Goal: Transaction & Acquisition: Book appointment/travel/reservation

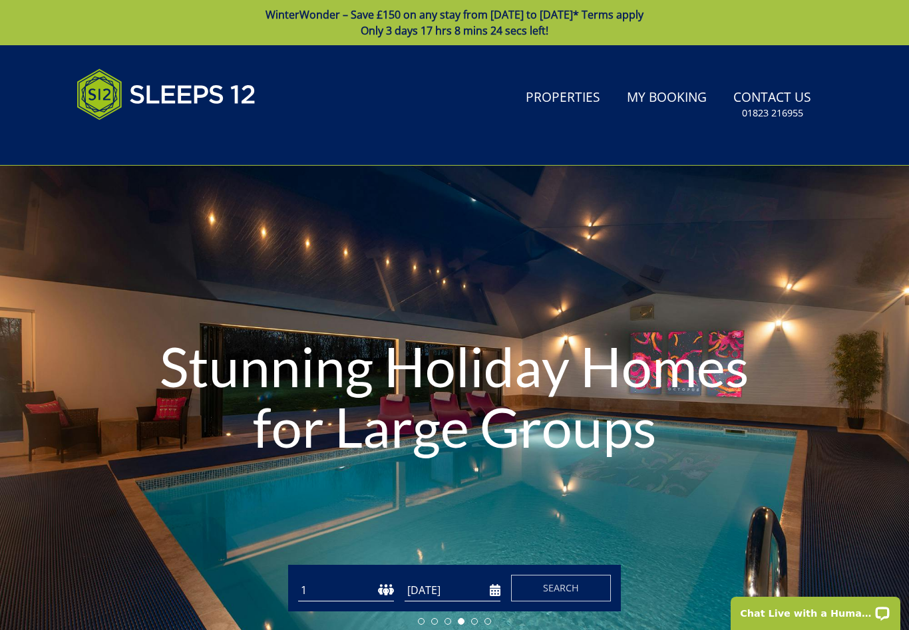
click at [575, 112] on link "Properties" at bounding box center [562, 98] width 85 height 30
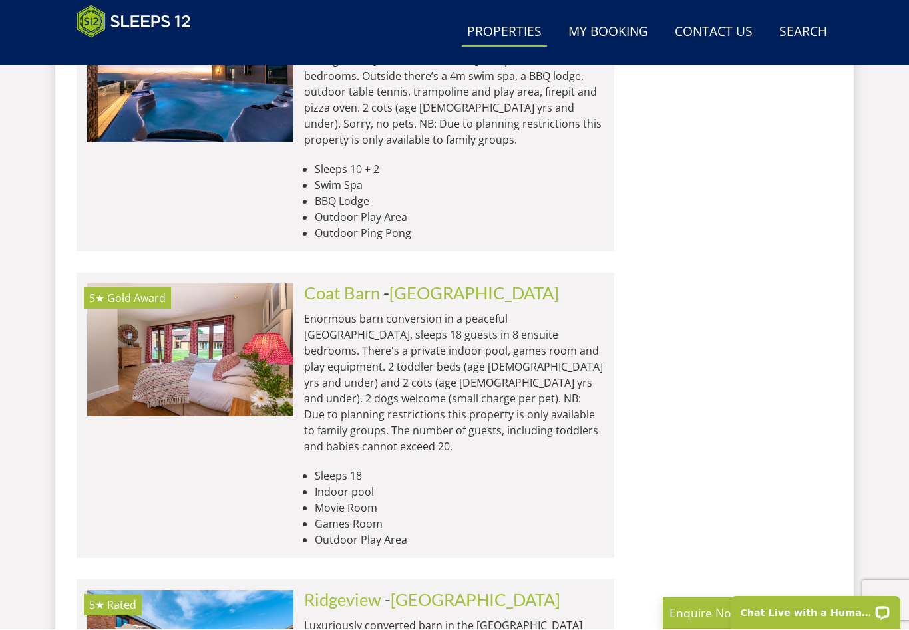
scroll to position [2282, 0]
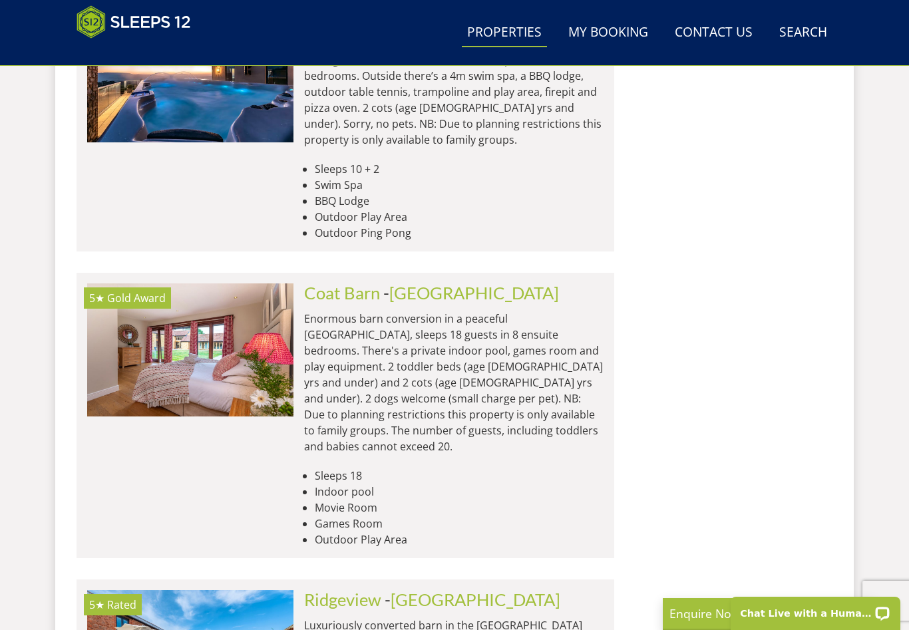
click at [361, 283] on link "Coat Barn" at bounding box center [342, 293] width 76 height 20
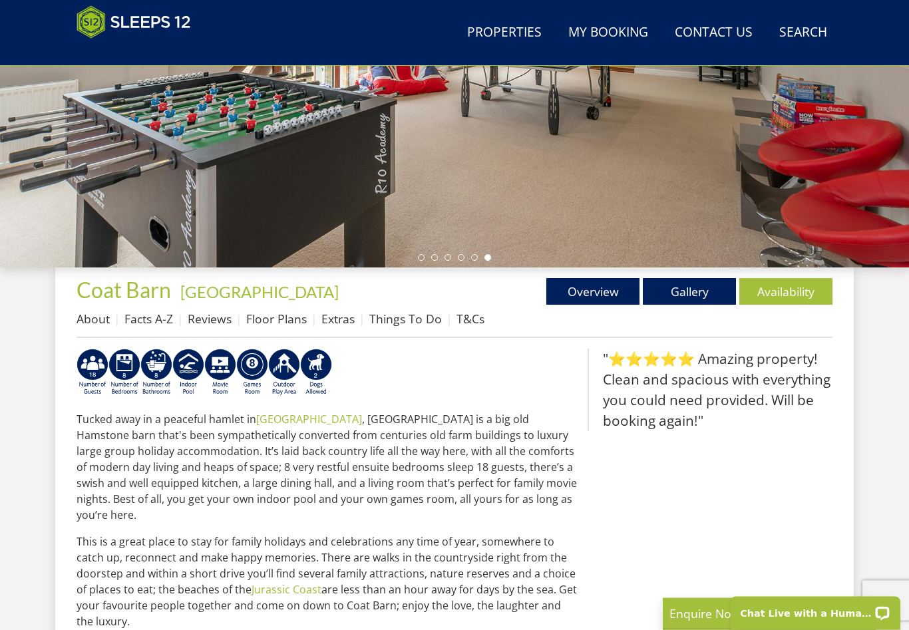
scroll to position [309, 0]
click at [688, 303] on link "Gallery" at bounding box center [689, 291] width 93 height 27
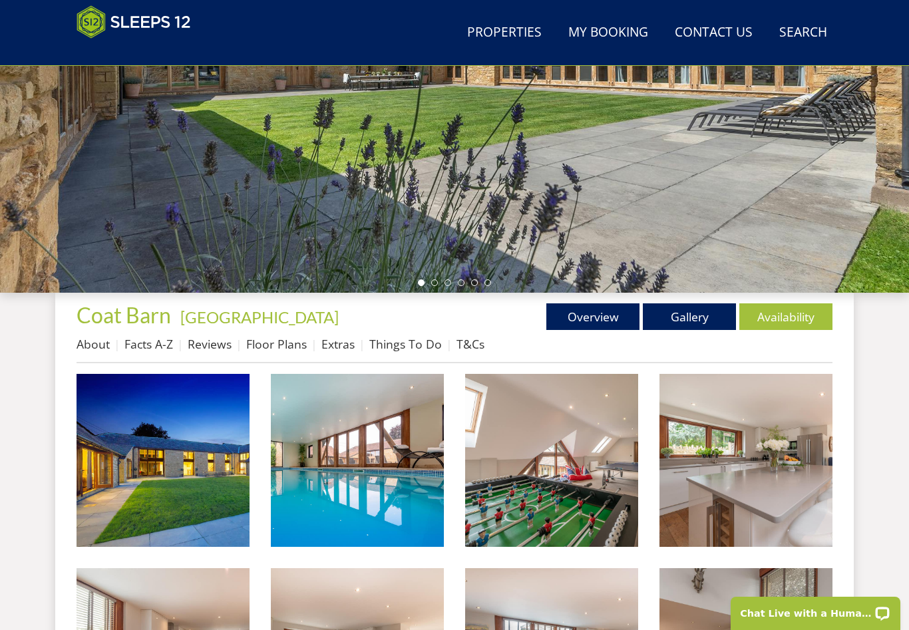
click at [218, 495] on img at bounding box center [162, 460] width 173 height 173
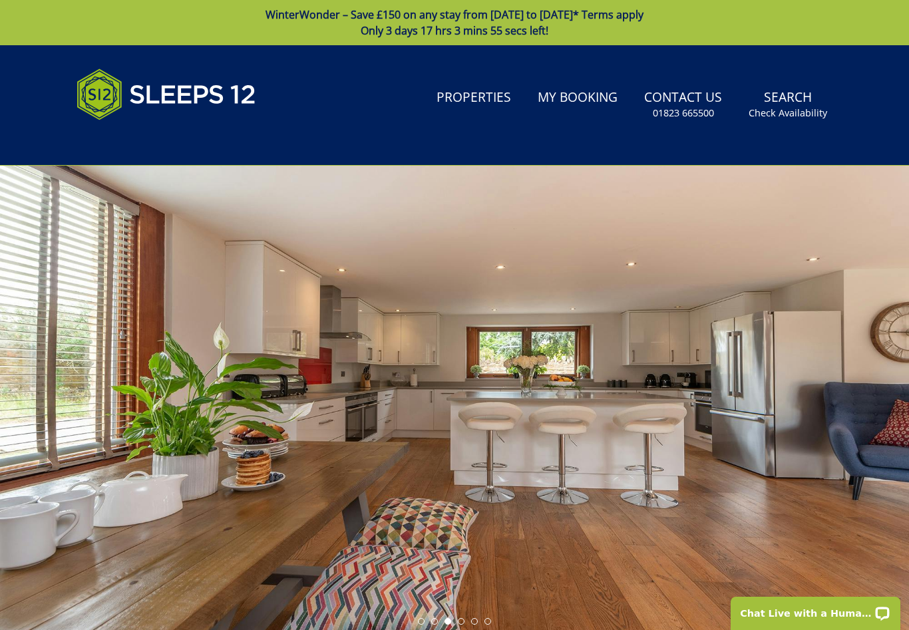
click at [488, 99] on link "Properties" at bounding box center [473, 98] width 85 height 30
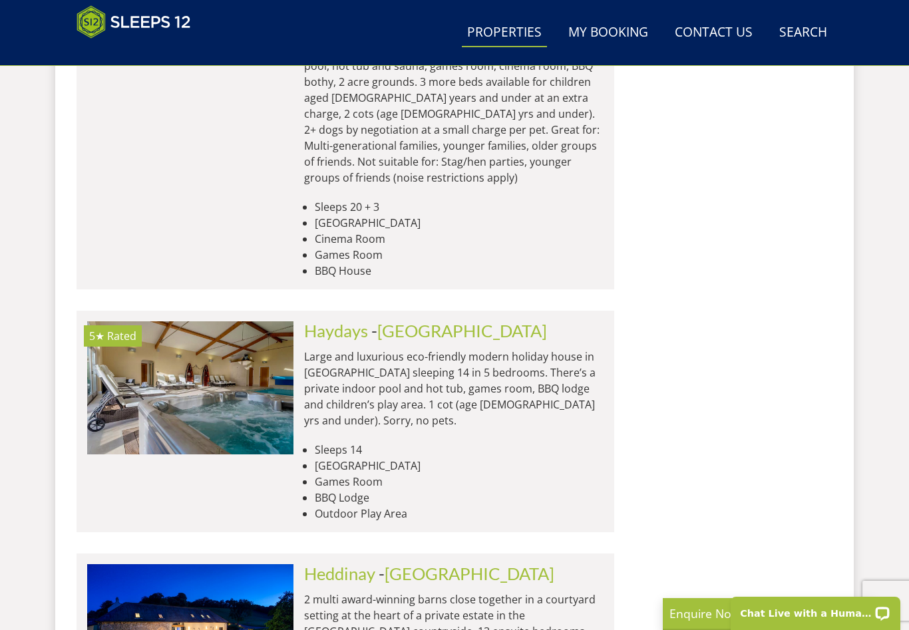
scroll to position [4836, 0]
click at [343, 564] on link "Heddinay" at bounding box center [339, 574] width 71 height 20
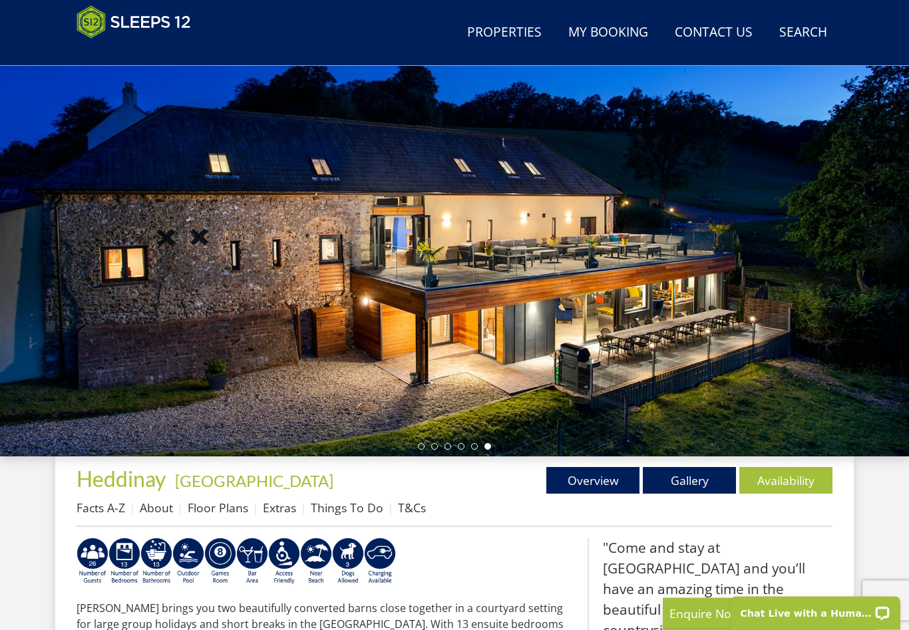
scroll to position [114, 0]
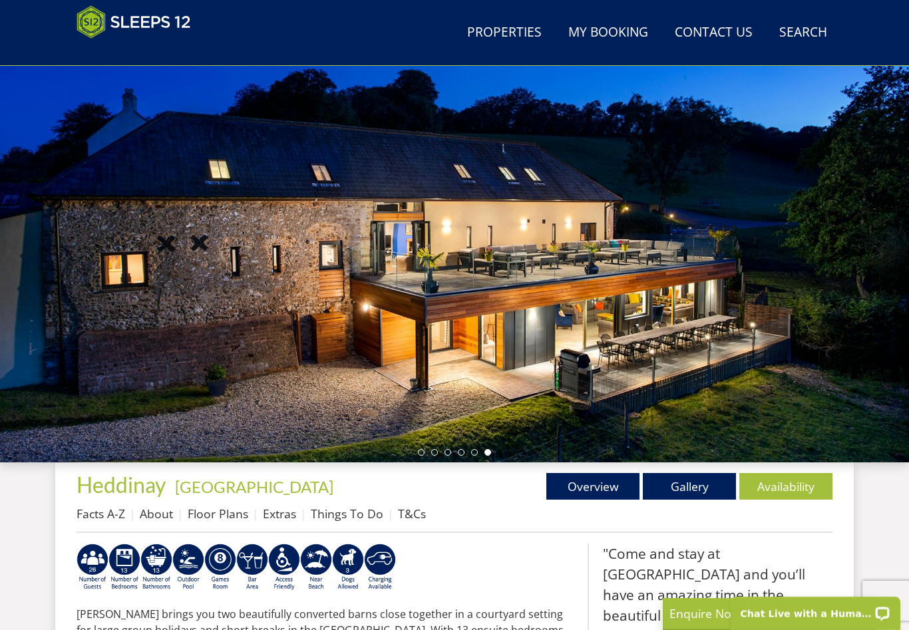
click at [697, 488] on link "Gallery" at bounding box center [689, 486] width 93 height 27
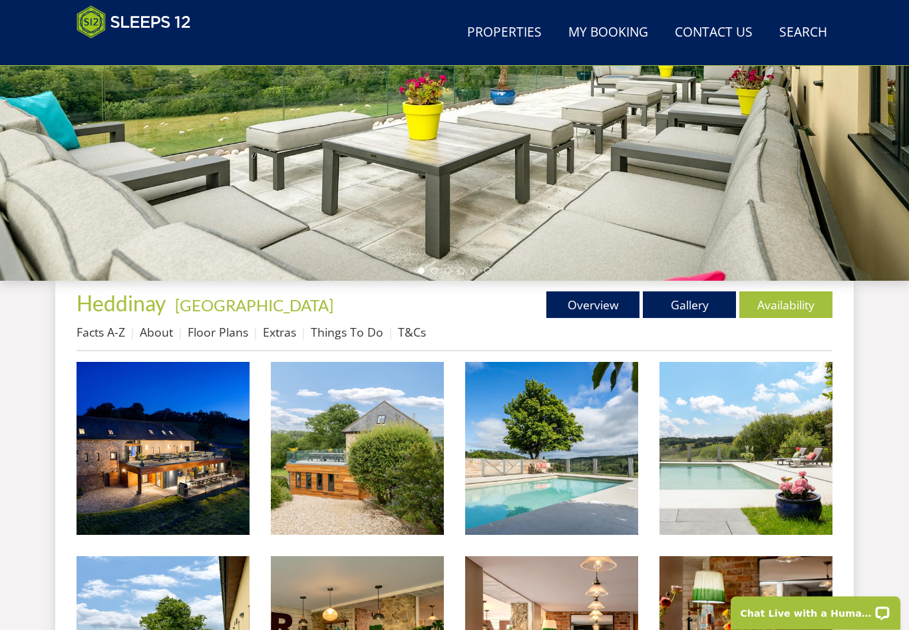
scroll to position [296, 0]
click at [220, 483] on img at bounding box center [162, 448] width 173 height 173
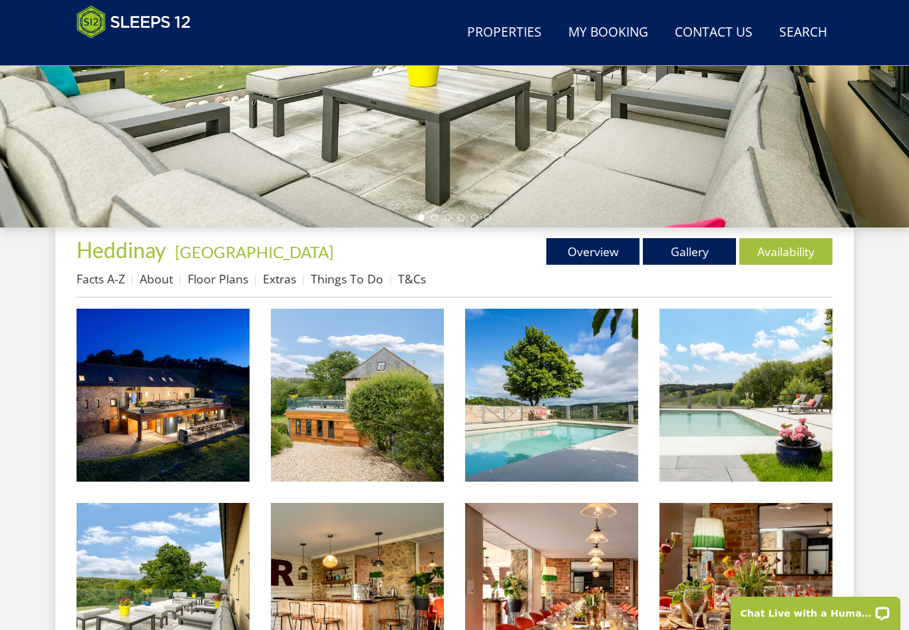
scroll to position [0, 0]
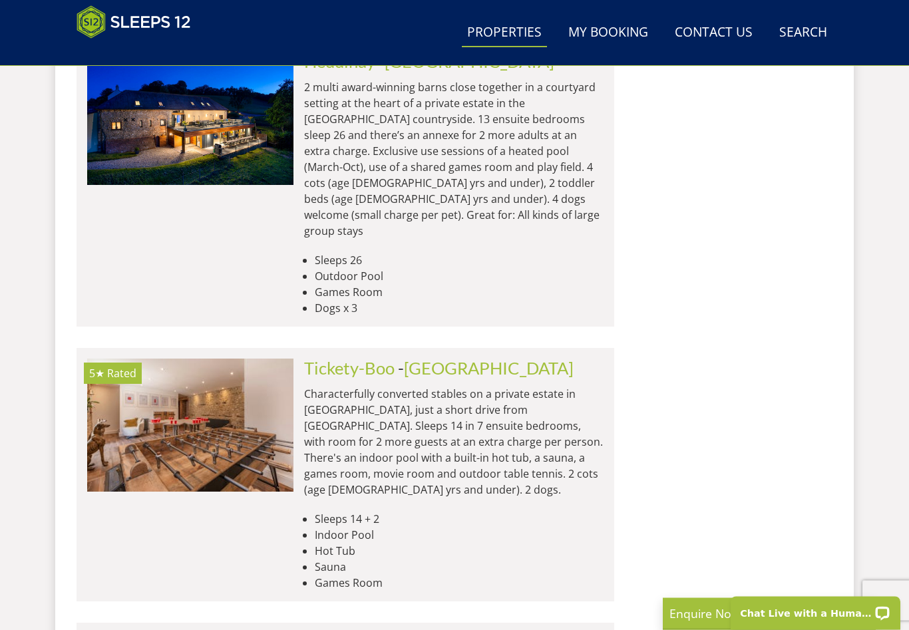
scroll to position [5438, 0]
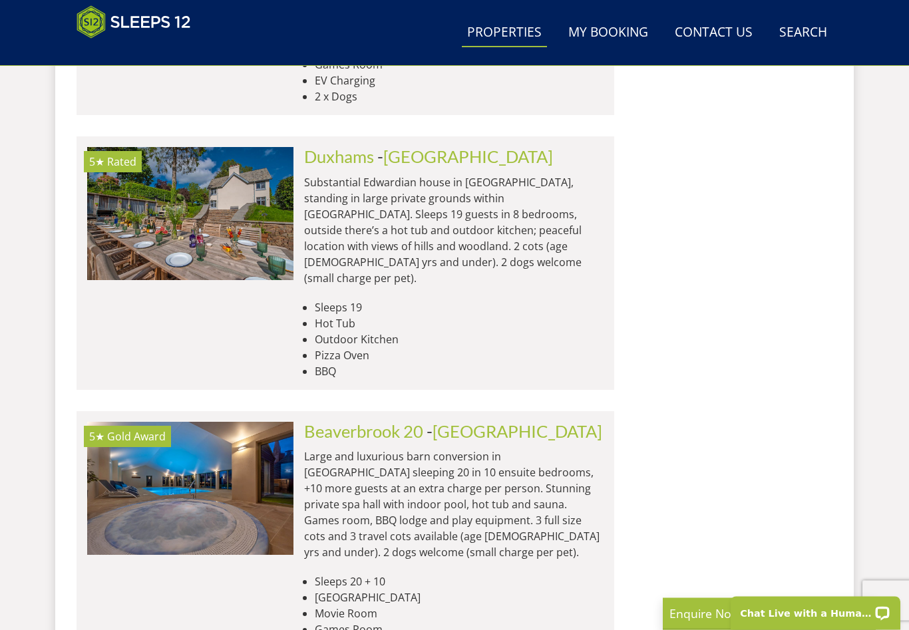
scroll to position [6368, 0]
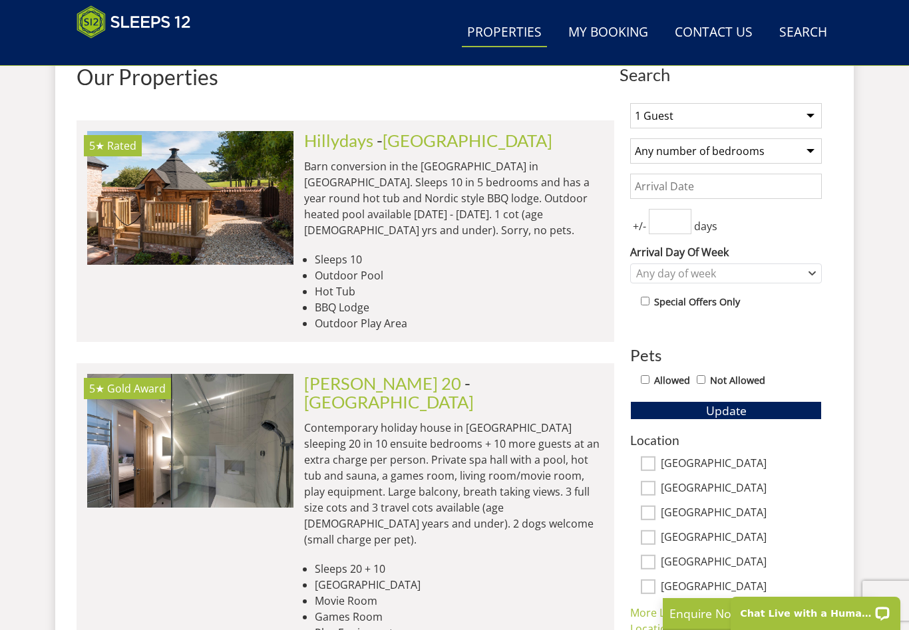
click at [363, 146] on link "Hillydays" at bounding box center [338, 140] width 69 height 20
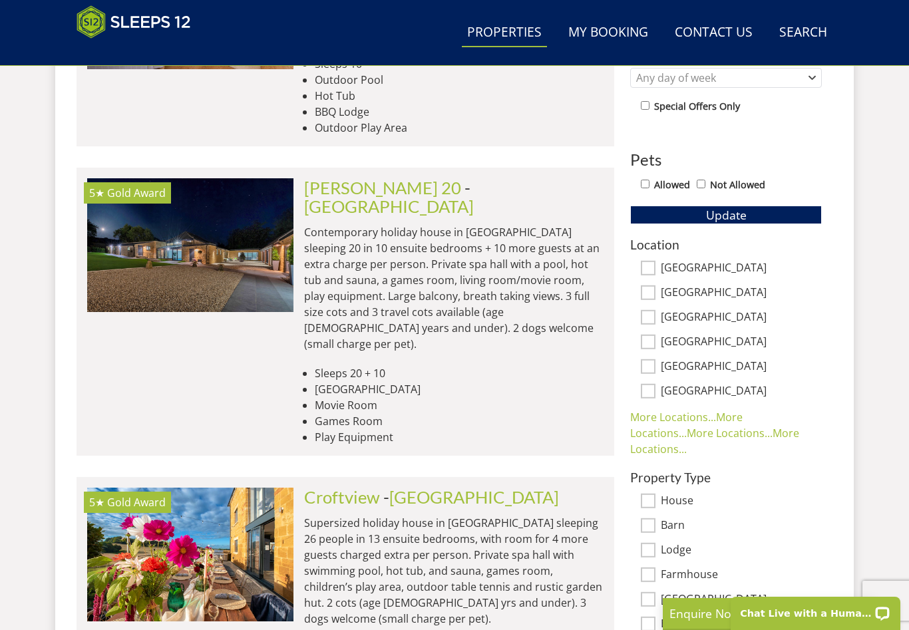
click at [649, 183] on input "Allowed" at bounding box center [645, 184] width 9 height 9
checkbox input "true"
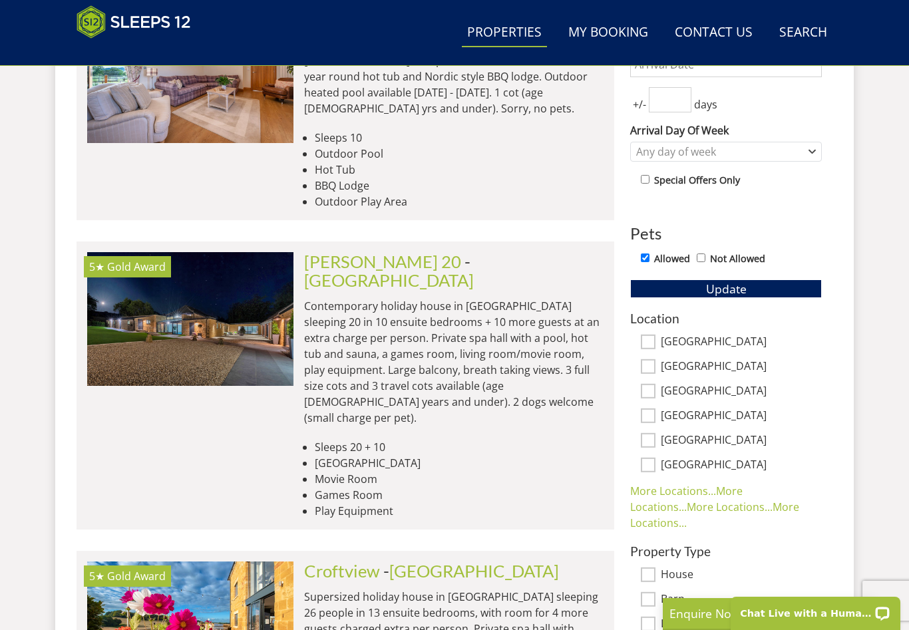
click at [786, 291] on button "Update" at bounding box center [726, 288] width 192 height 19
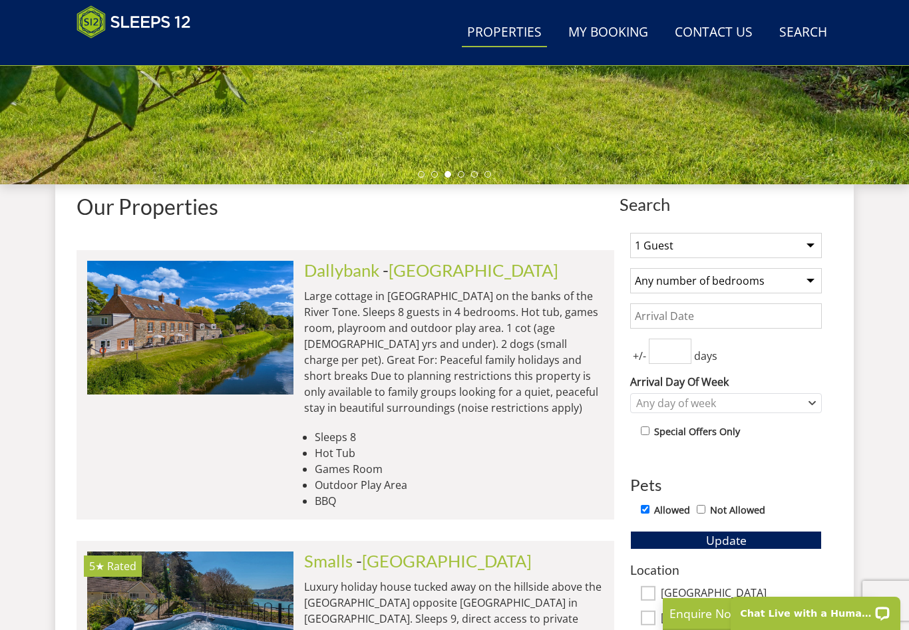
click at [355, 269] on link "Dallybank" at bounding box center [341, 270] width 75 height 20
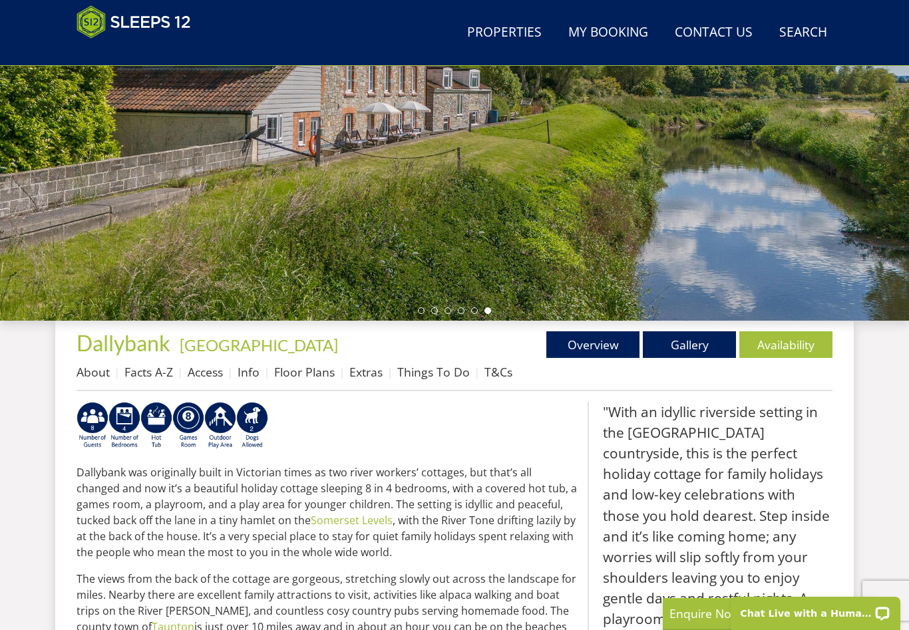
click at [704, 344] on link "Gallery" at bounding box center [689, 344] width 93 height 27
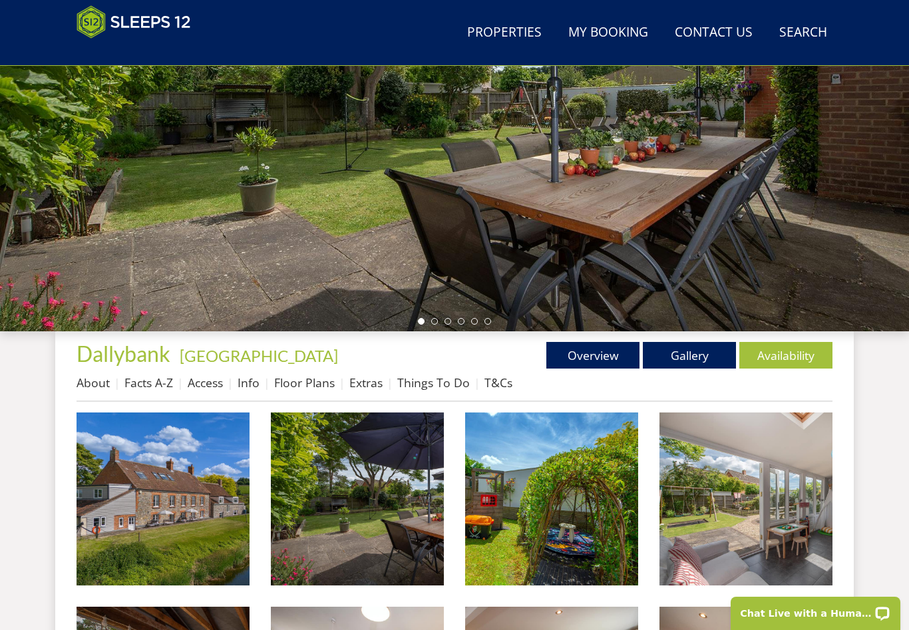
click at [223, 516] on img at bounding box center [162, 498] width 173 height 173
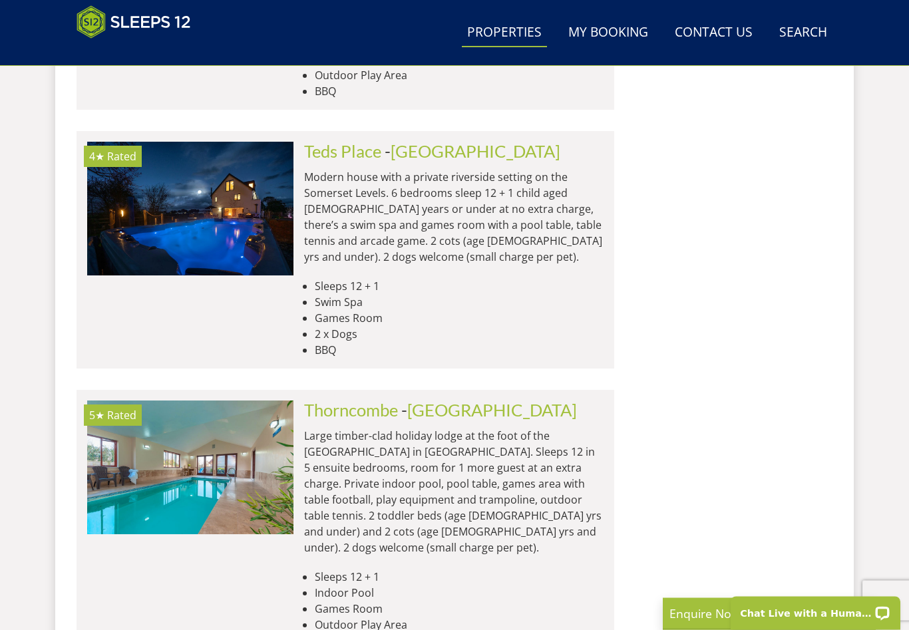
scroll to position [2168, 0]
click at [373, 399] on link "Thorncombe" at bounding box center [351, 409] width 94 height 20
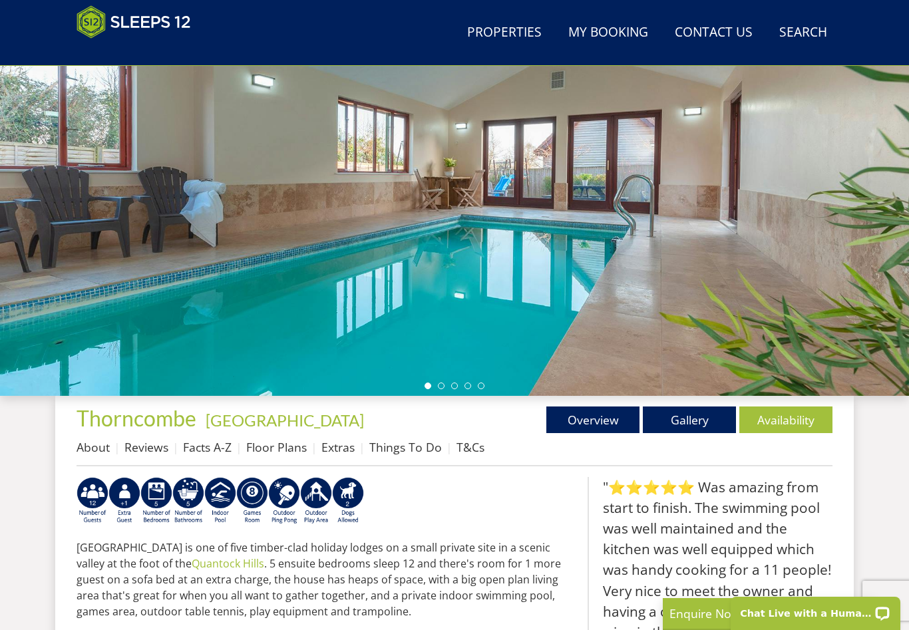
click at [218, 454] on link "Facts A-Z" at bounding box center [207, 447] width 49 height 16
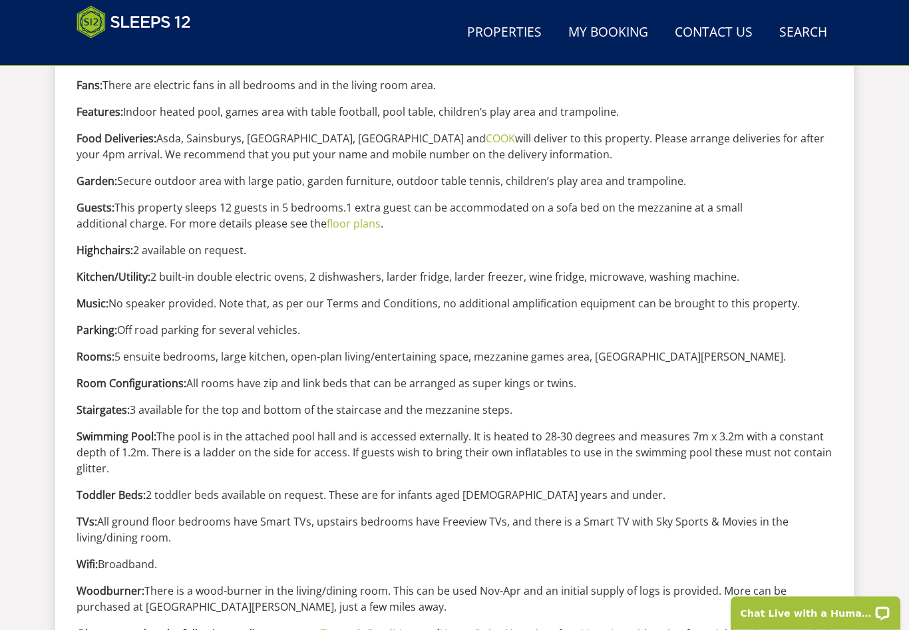
scroll to position [1294, 0]
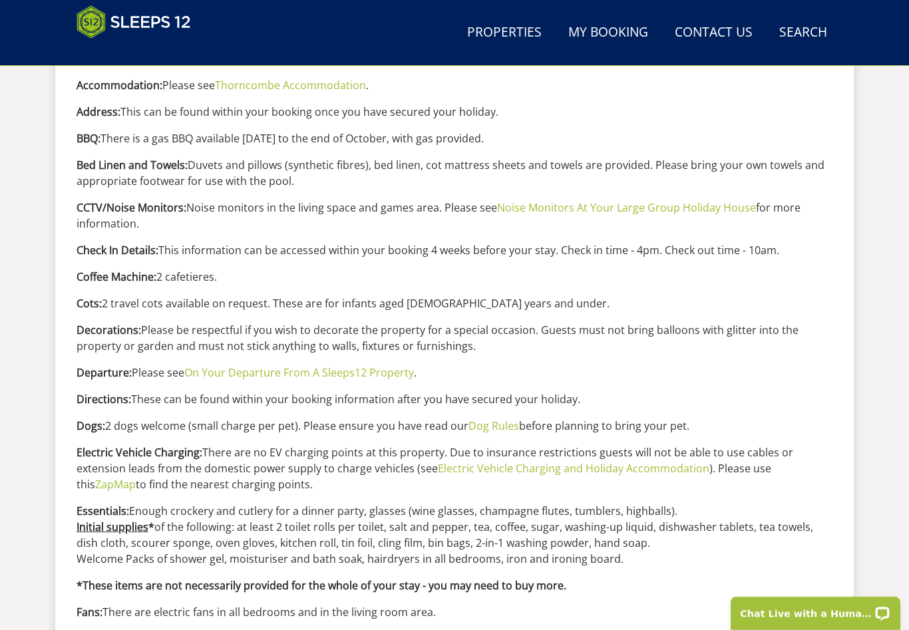
scroll to position [654, 0]
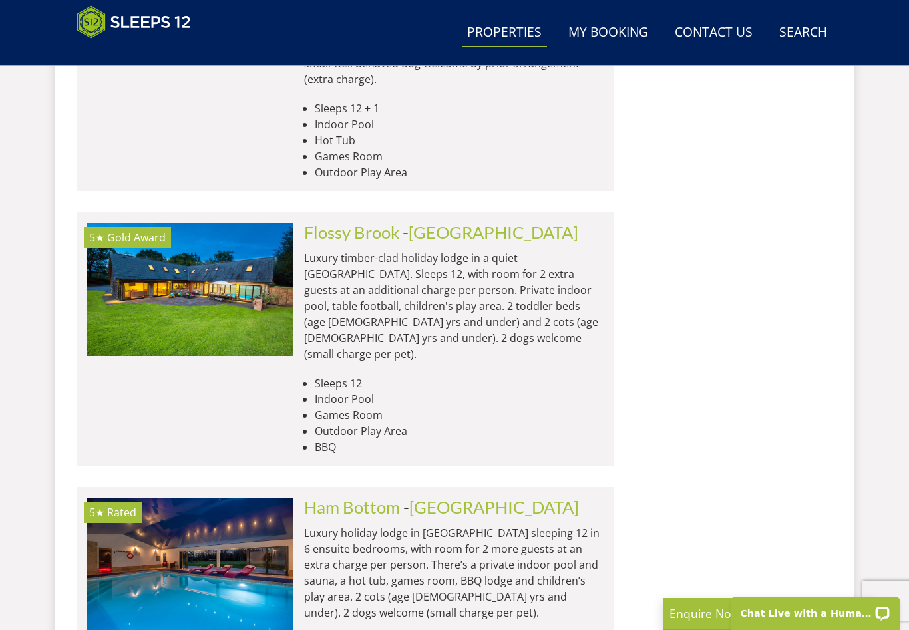
scroll to position [2938, 0]
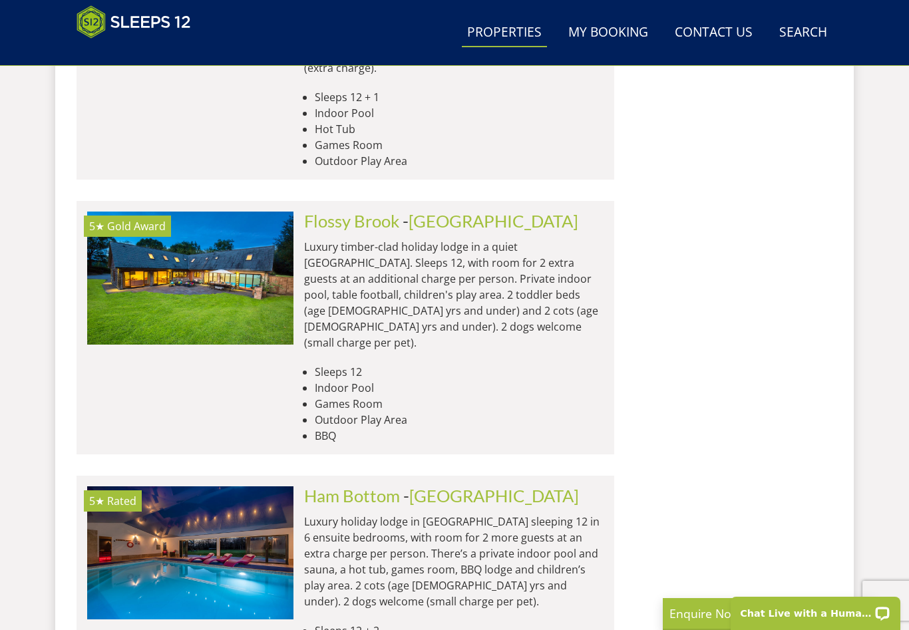
scroll to position [0, 5575]
click at [361, 486] on link "Ham Bottom" at bounding box center [352, 496] width 96 height 20
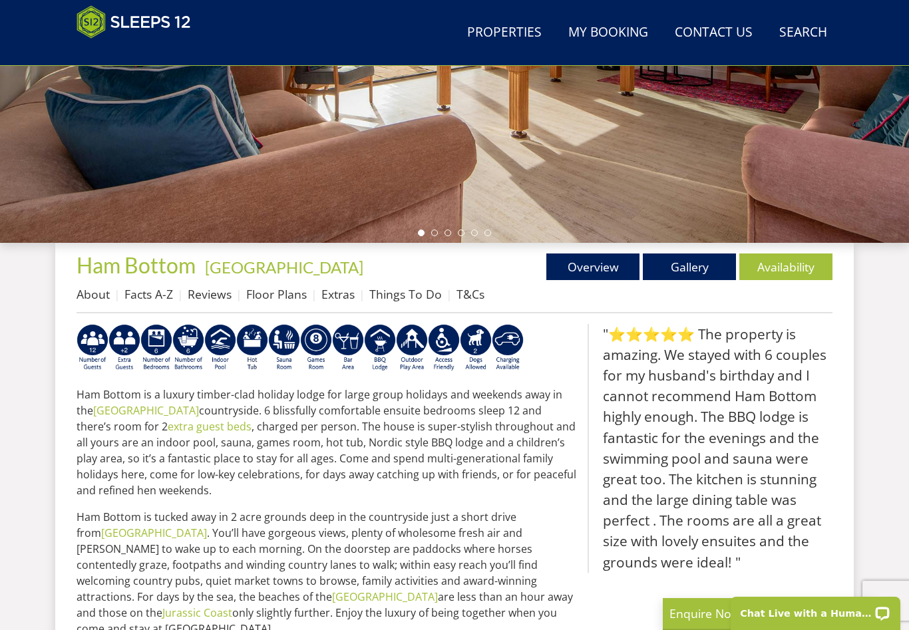
click at [786, 266] on link "Availability" at bounding box center [785, 266] width 93 height 27
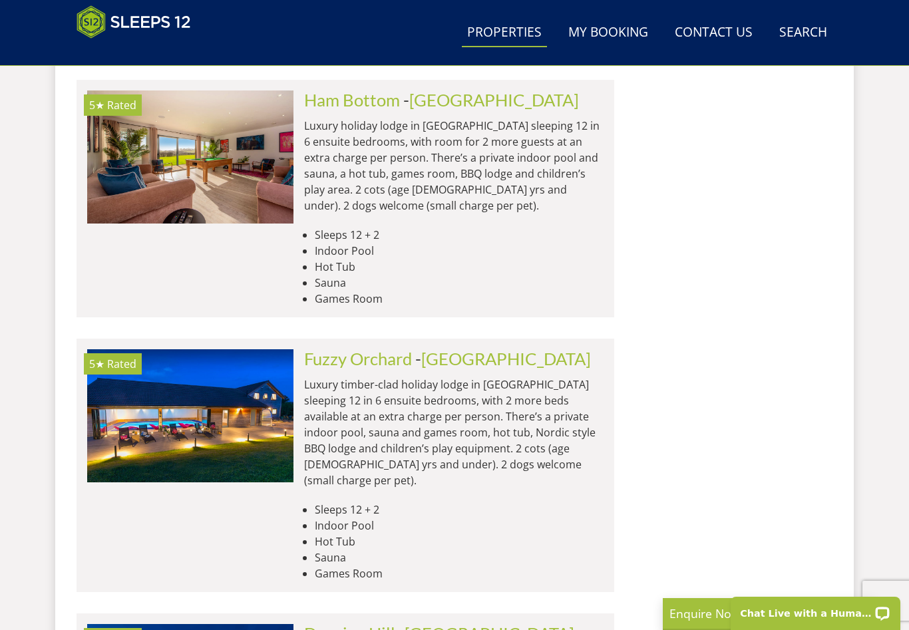
scroll to position [3296, 0]
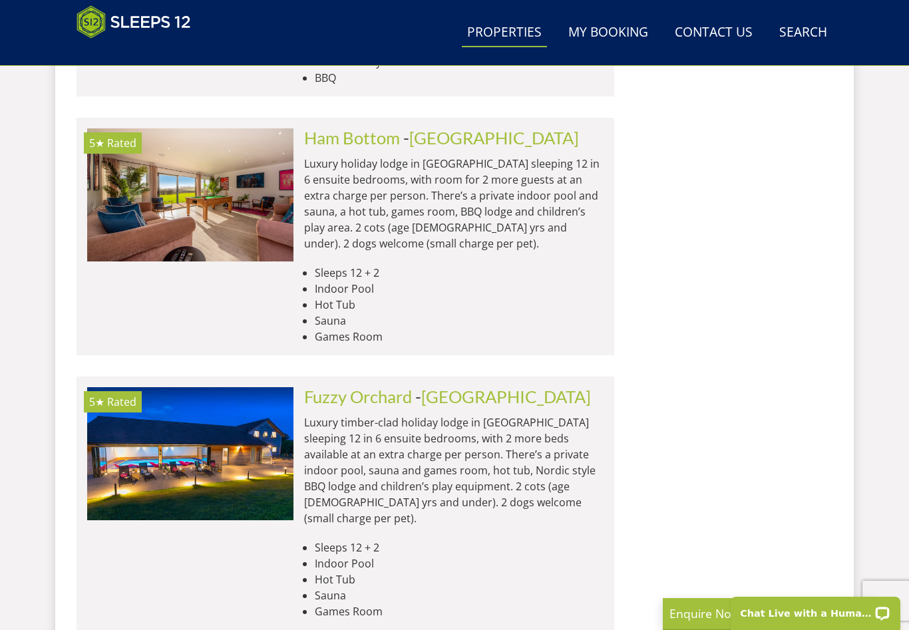
click at [370, 386] on link "Fuzzy Orchard" at bounding box center [358, 396] width 108 height 20
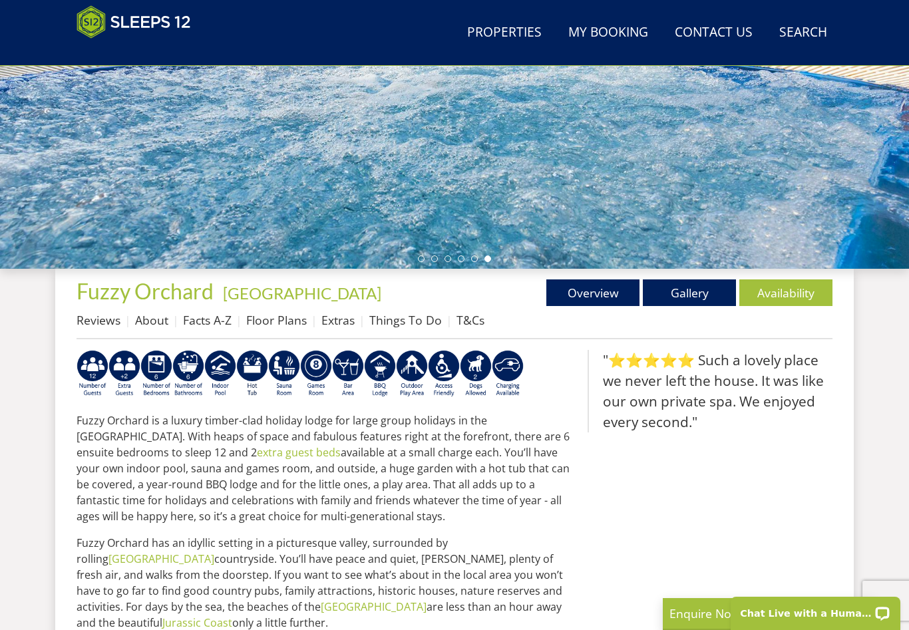
click at [806, 298] on link "Availability" at bounding box center [785, 292] width 93 height 27
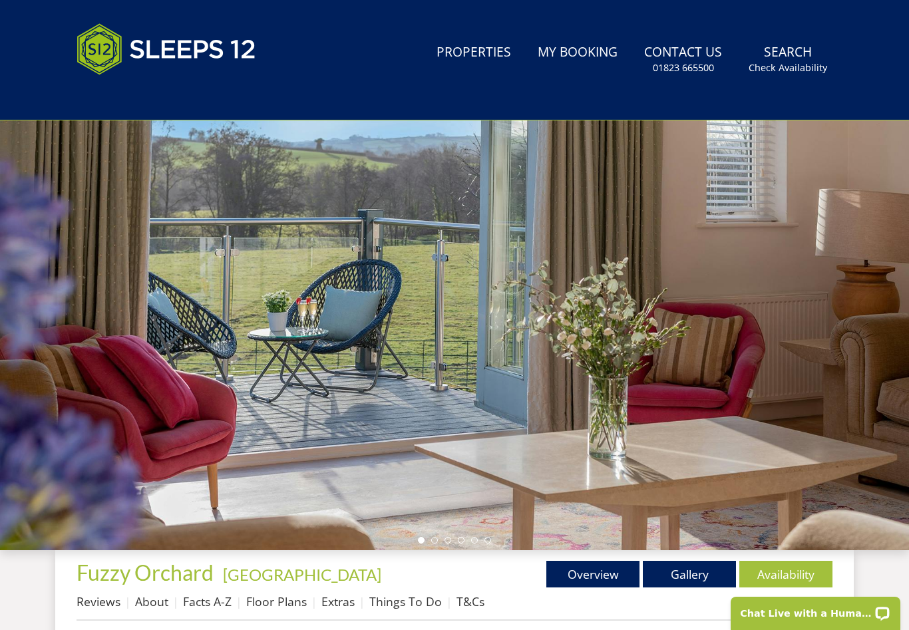
scroll to position [186, 0]
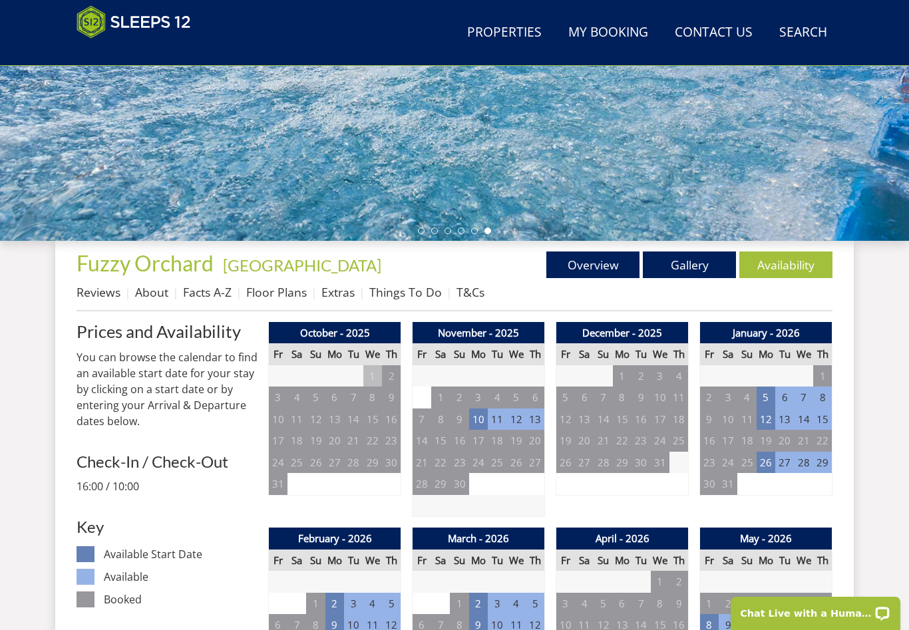
click at [488, 412] on td "11" at bounding box center [497, 419] width 19 height 22
click at [471, 424] on td "10" at bounding box center [478, 419] width 19 height 22
click at [537, 446] on link at bounding box center [526, 445] width 23 height 23
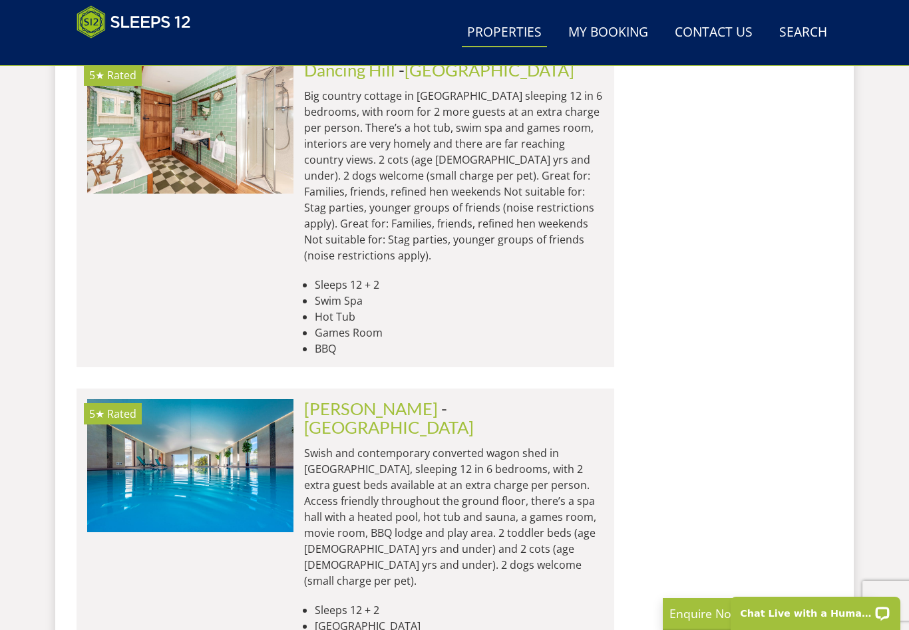
click at [339, 398] on link "[PERSON_NAME]" at bounding box center [371, 408] width 134 height 20
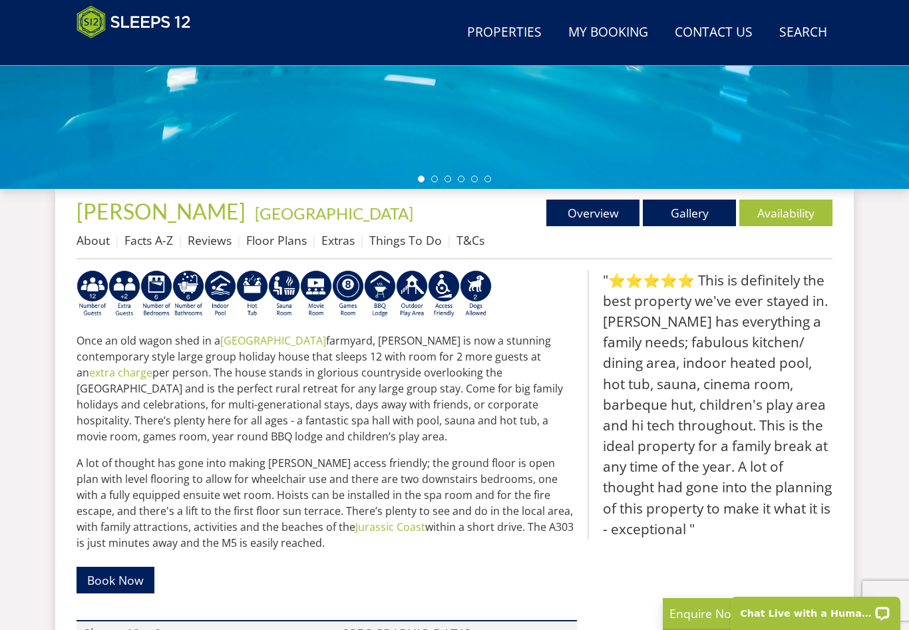
click at [784, 225] on link "Availability" at bounding box center [785, 213] width 93 height 27
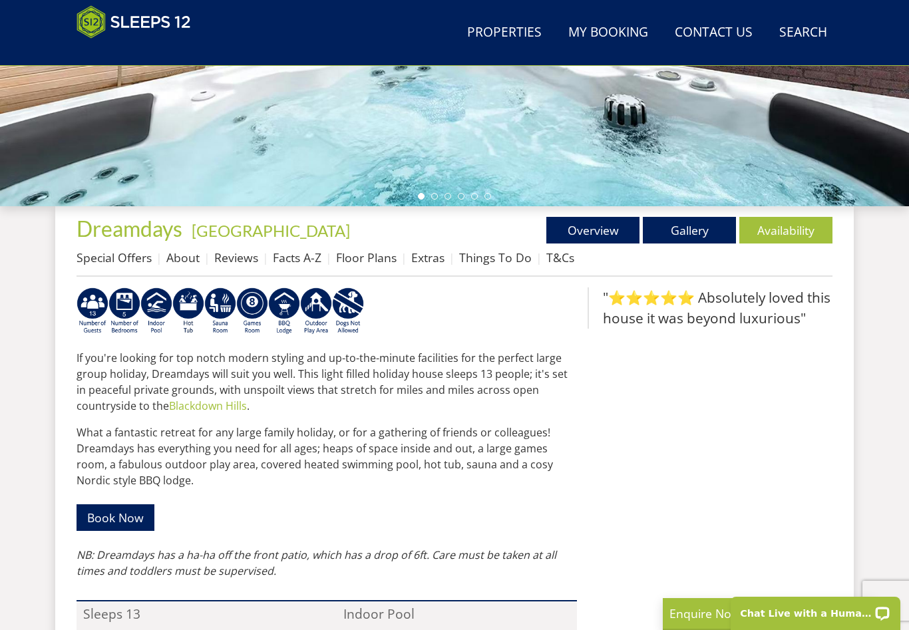
click at [310, 260] on link "Facts A-Z" at bounding box center [297, 257] width 49 height 16
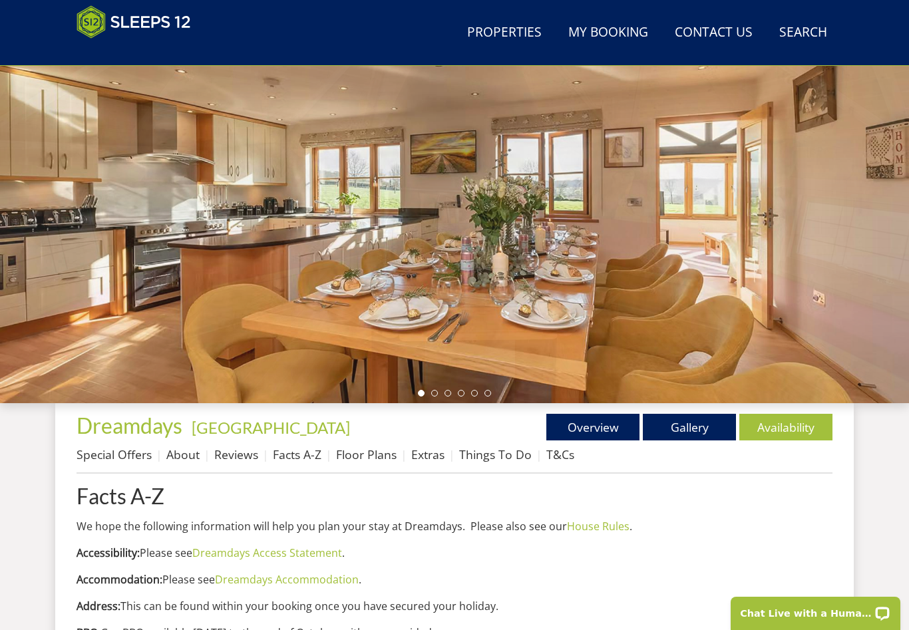
click at [786, 424] on link "Availability" at bounding box center [785, 427] width 93 height 27
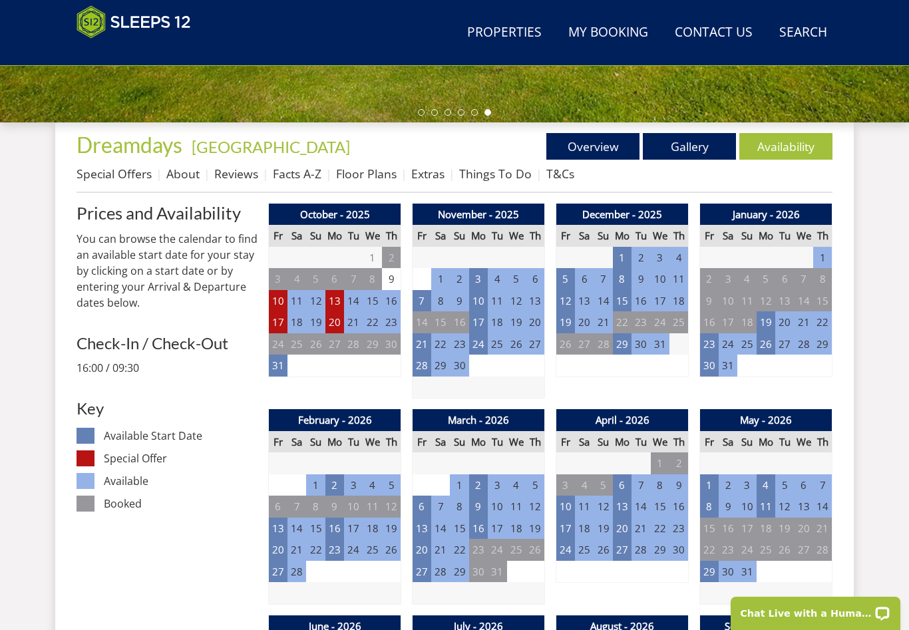
scroll to position [457, 0]
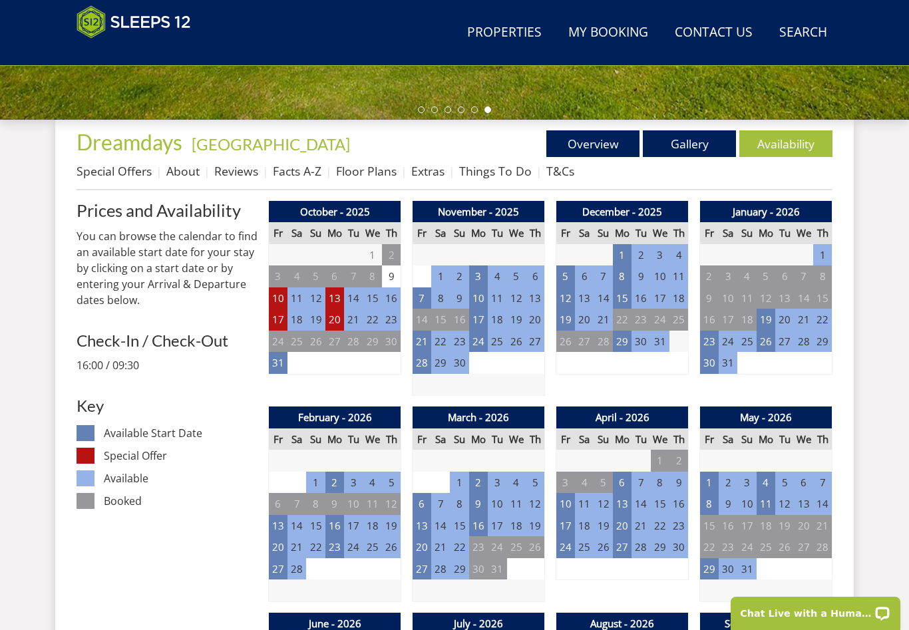
click at [426, 298] on td "7" at bounding box center [421, 298] width 19 height 22
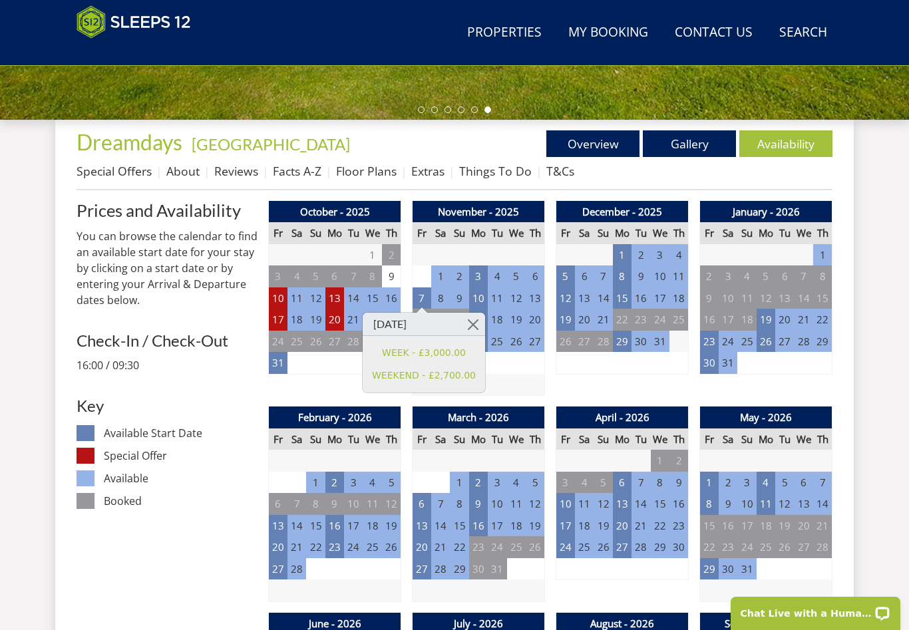
click at [474, 330] on link at bounding box center [473, 324] width 23 height 23
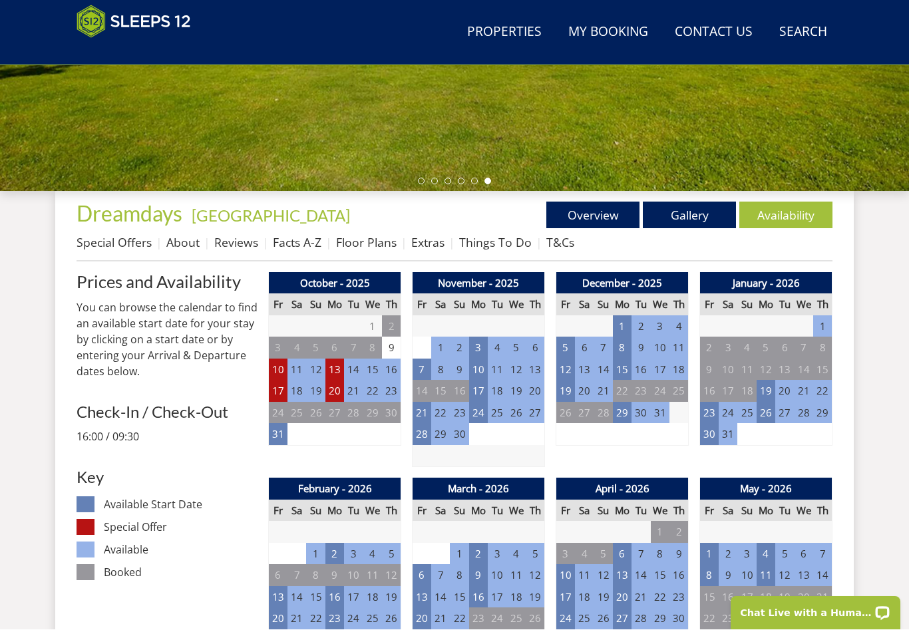
scroll to position [386, 0]
click at [426, 369] on td "7" at bounding box center [421, 370] width 19 height 22
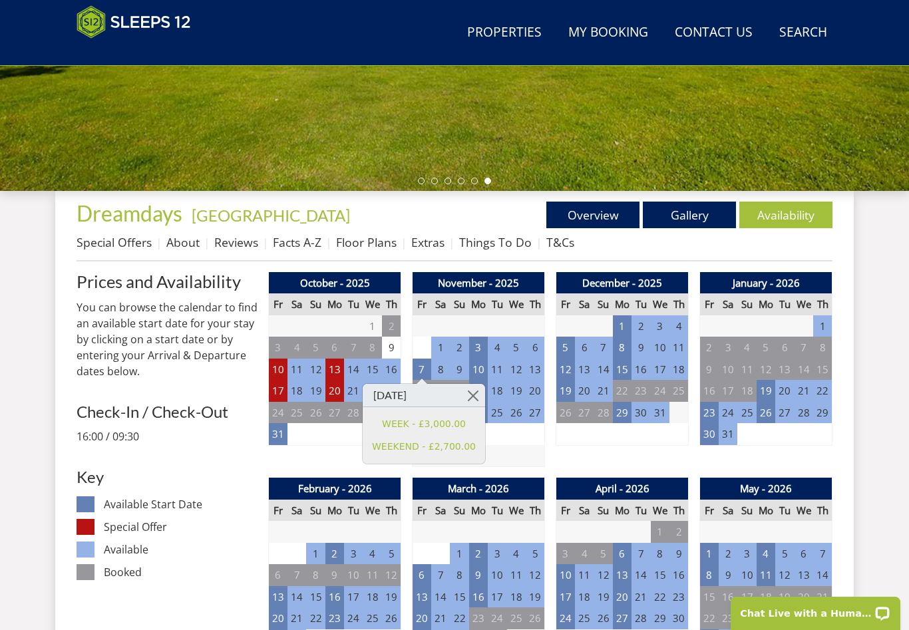
click at [452, 428] on link "WEEK - £3,000.00" at bounding box center [424, 424] width 104 height 14
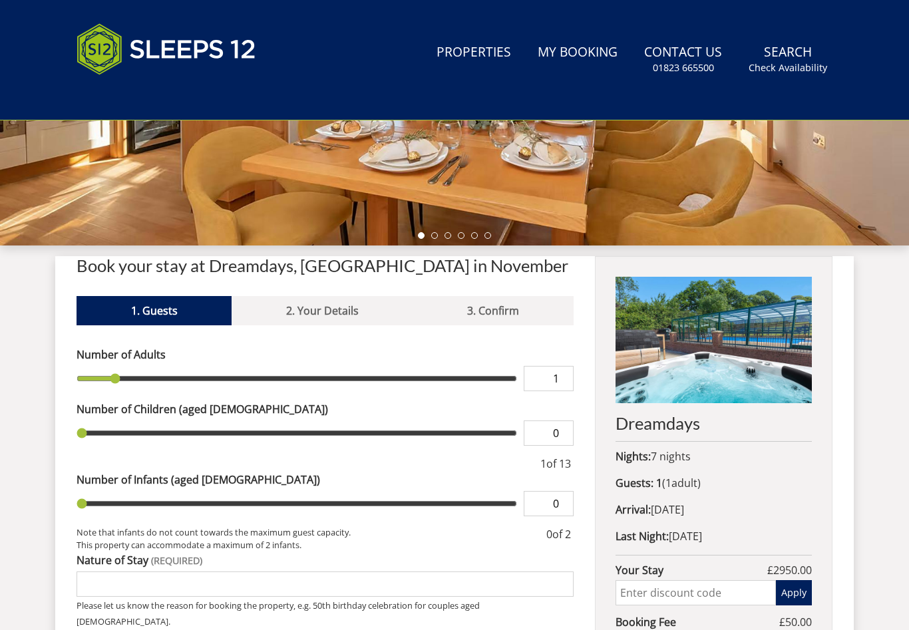
scroll to position [626, 0]
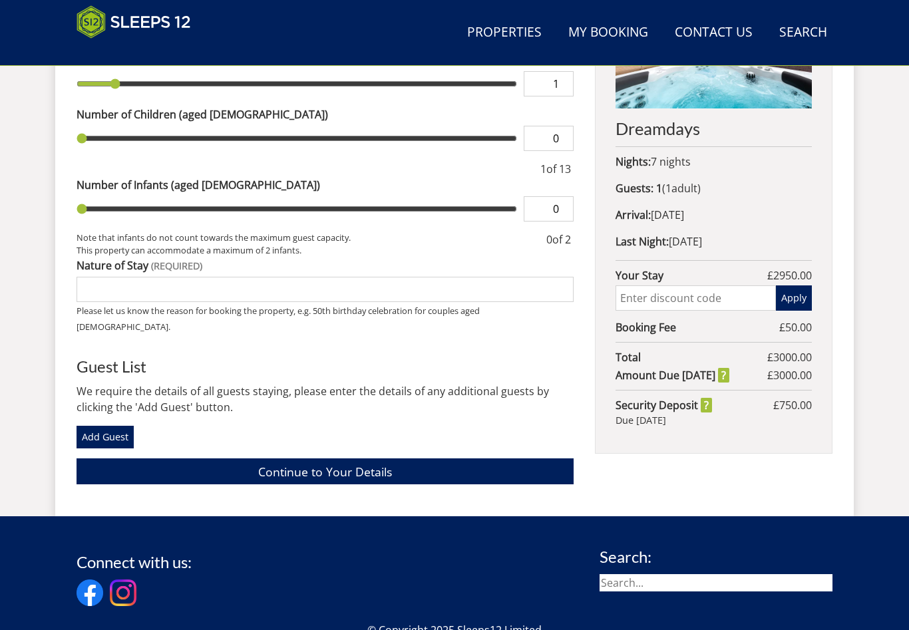
click at [695, 303] on input "text" at bounding box center [695, 297] width 160 height 25
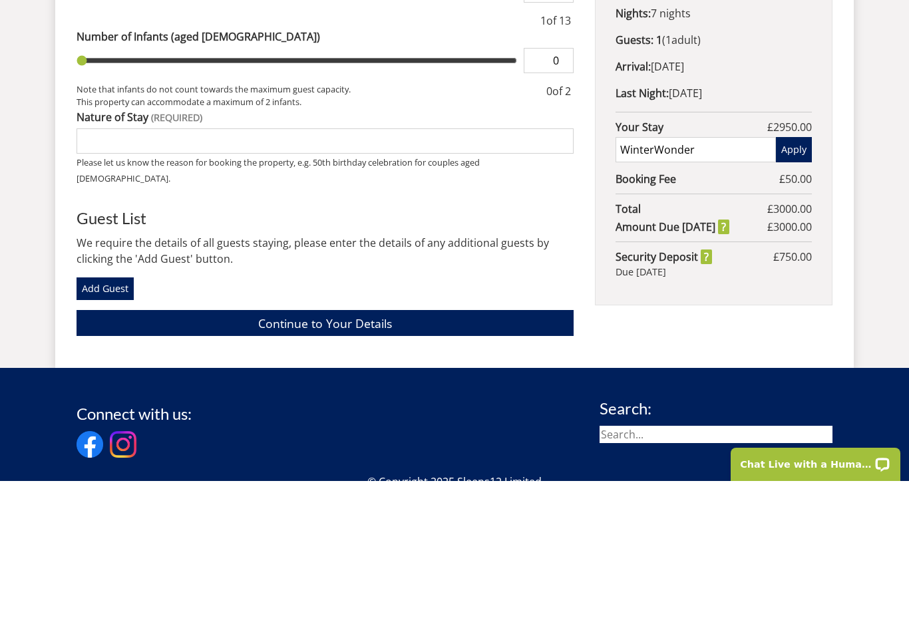
type input "WinterWonder"
click at [798, 286] on button "Apply" at bounding box center [794, 298] width 36 height 25
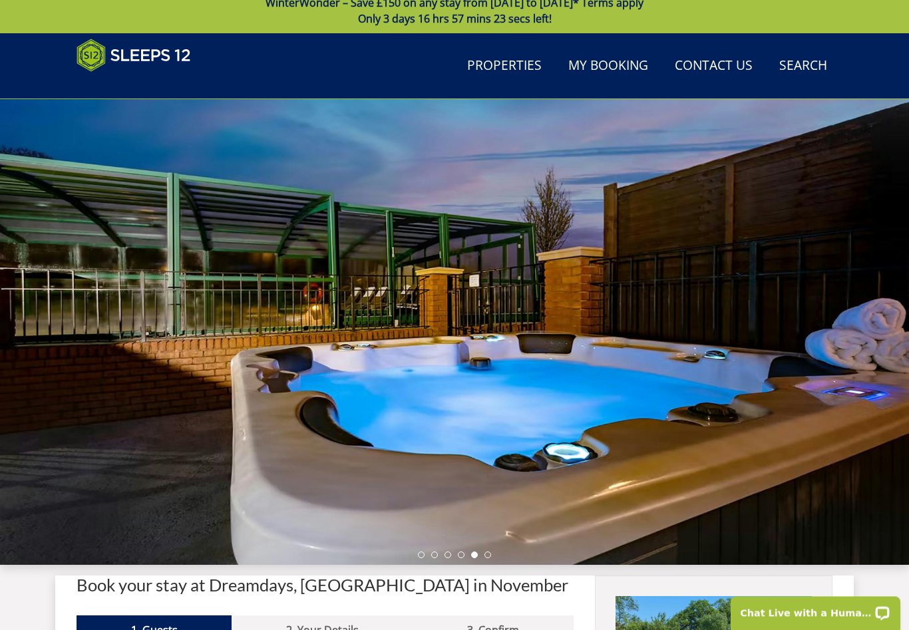
scroll to position [12, 0]
click at [794, 493] on div at bounding box center [454, 332] width 909 height 466
